Goal: Register for event/course

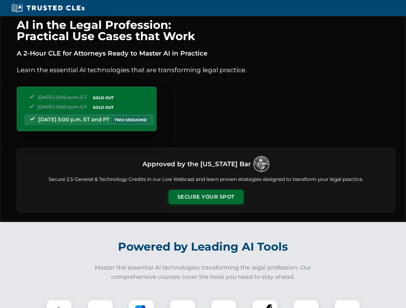
click at [206, 197] on button "Secure Your Spot" at bounding box center [205, 197] width 75 height 15
click at [59, 304] on img at bounding box center [59, 313] width 19 height 19
click at [100, 304] on div at bounding box center [100, 313] width 26 height 26
